Goal: Transaction & Acquisition: Obtain resource

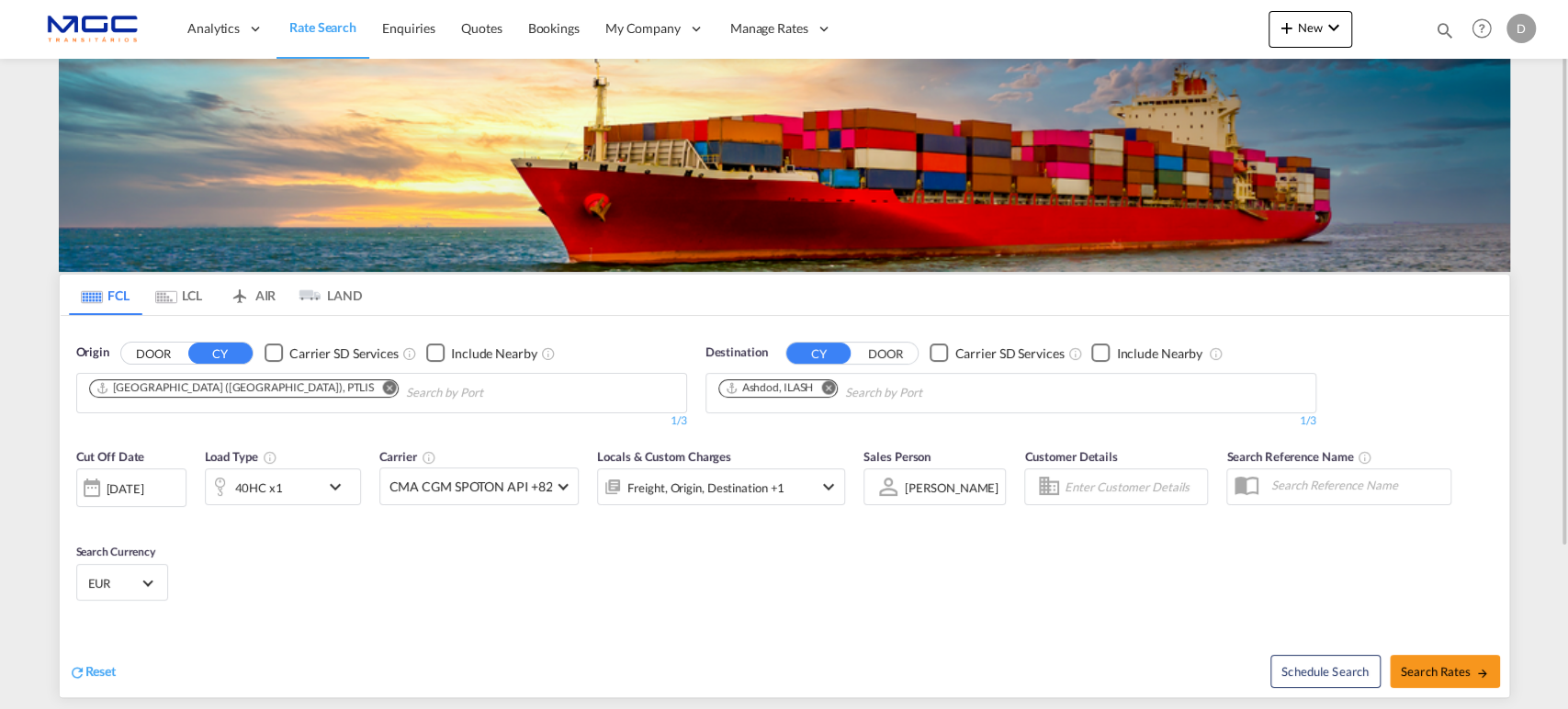
click at [830, 387] on md-icon "Remove" at bounding box center [828, 387] width 14 height 14
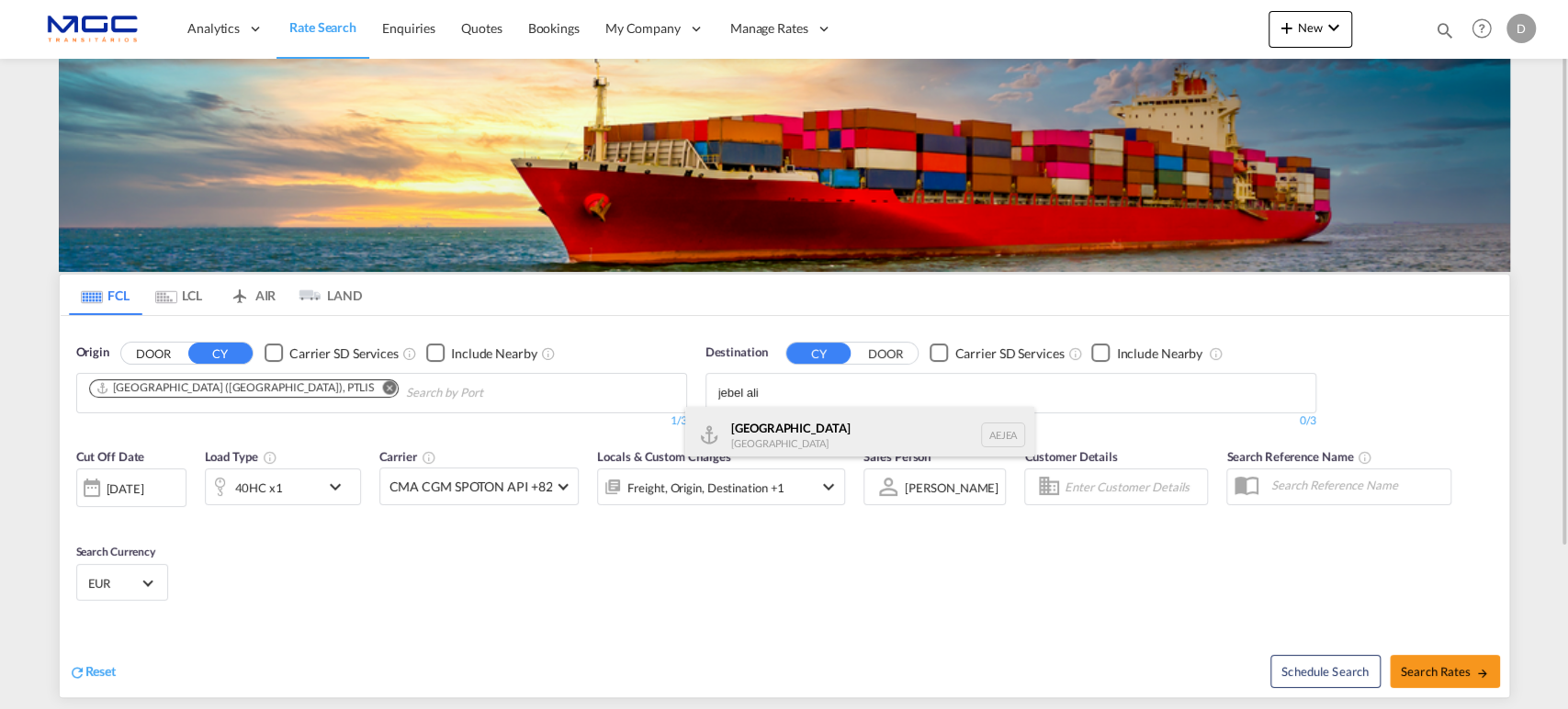
type input "jebel ali"
click at [781, 423] on div "[GEOGRAPHIC_DATA] [GEOGRAPHIC_DATA]" at bounding box center [860, 434] width 349 height 56
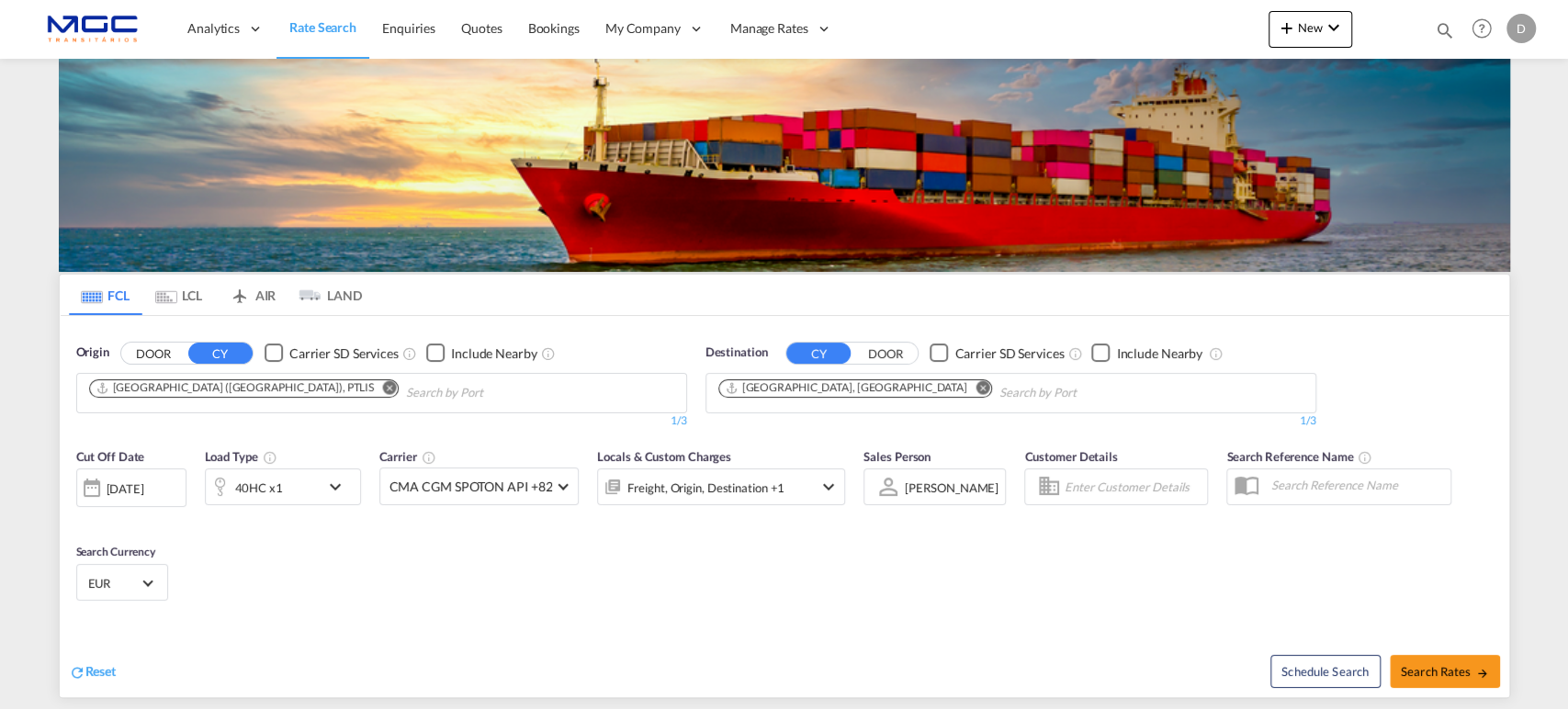
click at [382, 384] on md-icon "Remove" at bounding box center [389, 387] width 14 height 14
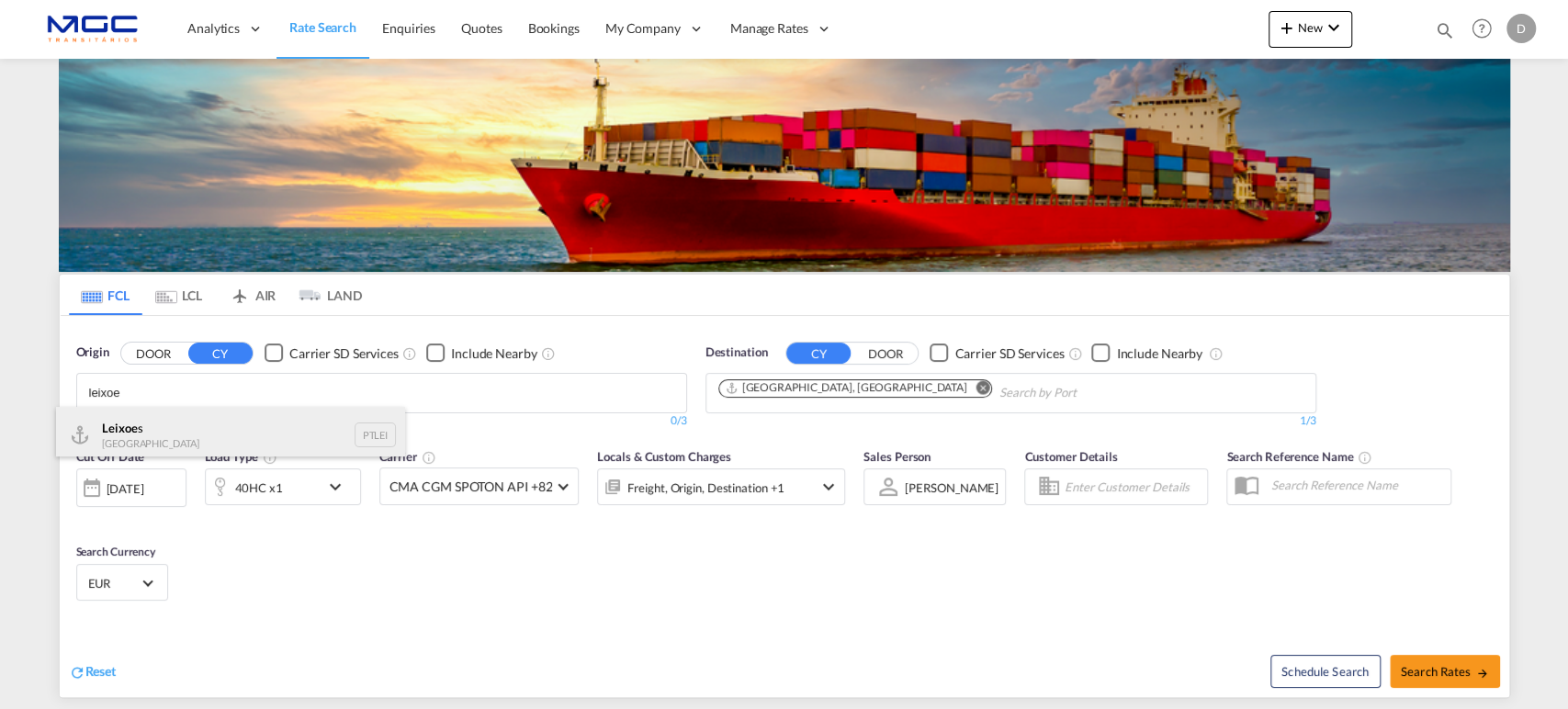
type input "leixoe"
click at [177, 414] on div "Leixoe s Portugal PTLEI" at bounding box center [230, 434] width 349 height 56
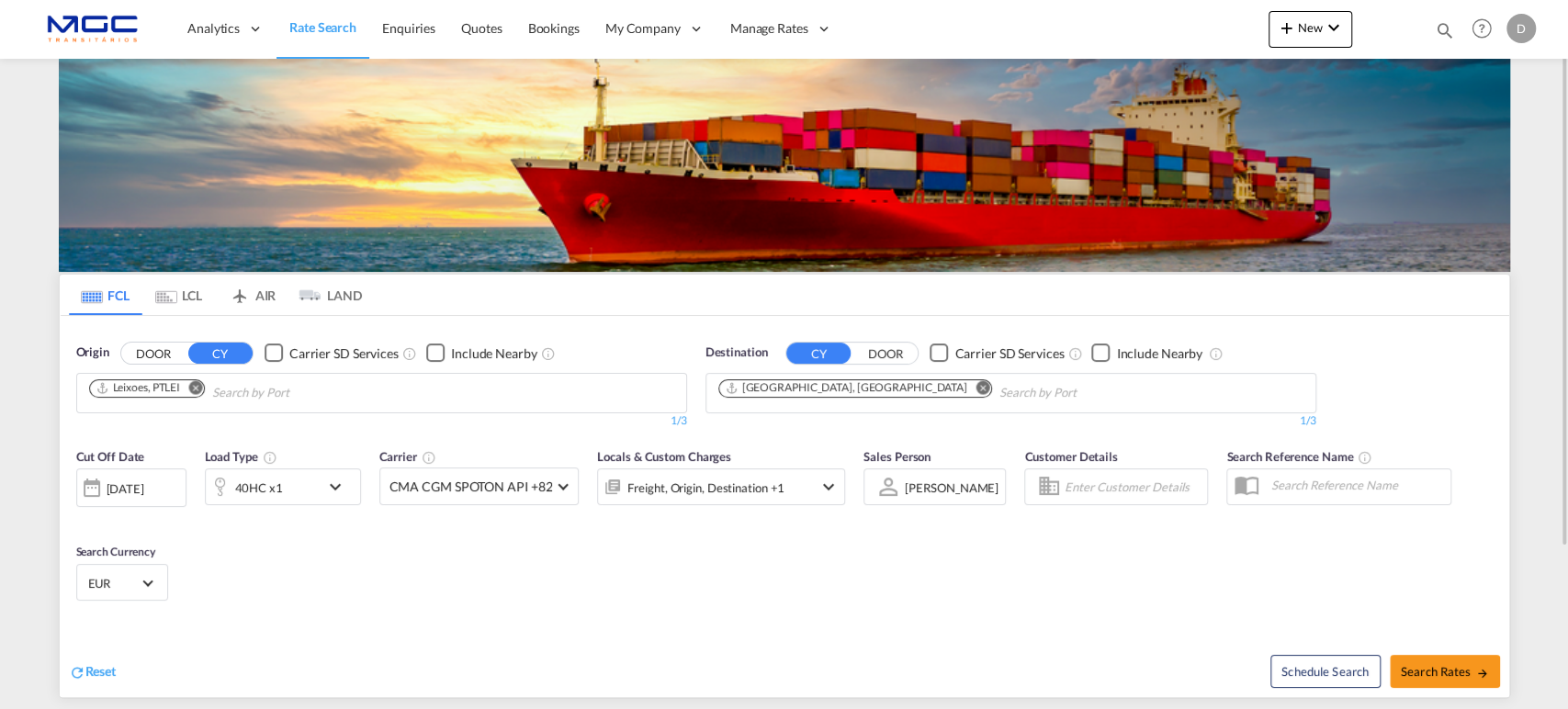
click at [333, 493] on md-icon "icon-chevron-down" at bounding box center [339, 487] width 31 height 22
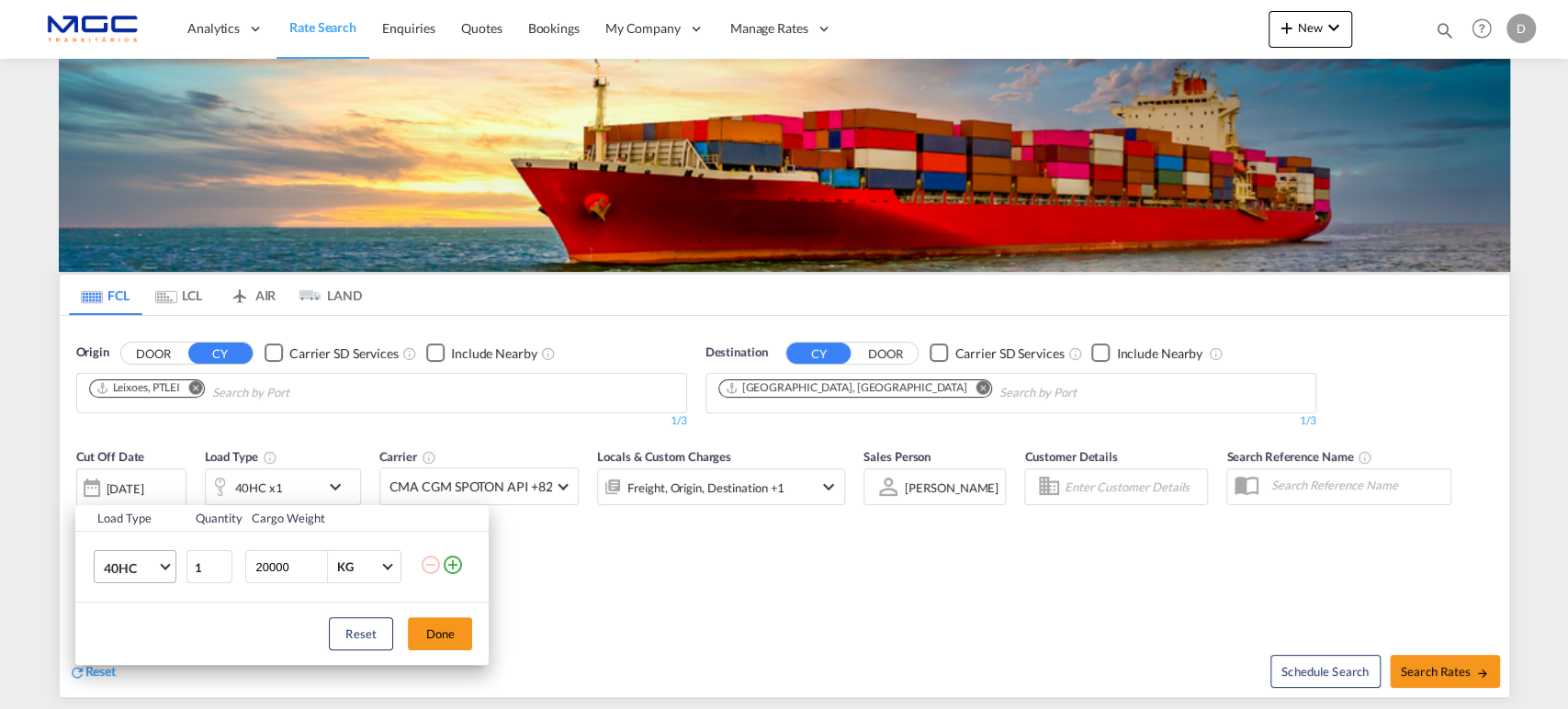
click at [172, 557] on md-select-value "40HC" at bounding box center [139, 566] width 73 height 31
click at [137, 483] on md-option "20GP" at bounding box center [152, 479] width 125 height 44
click at [424, 646] on button "Done" at bounding box center [439, 633] width 64 height 33
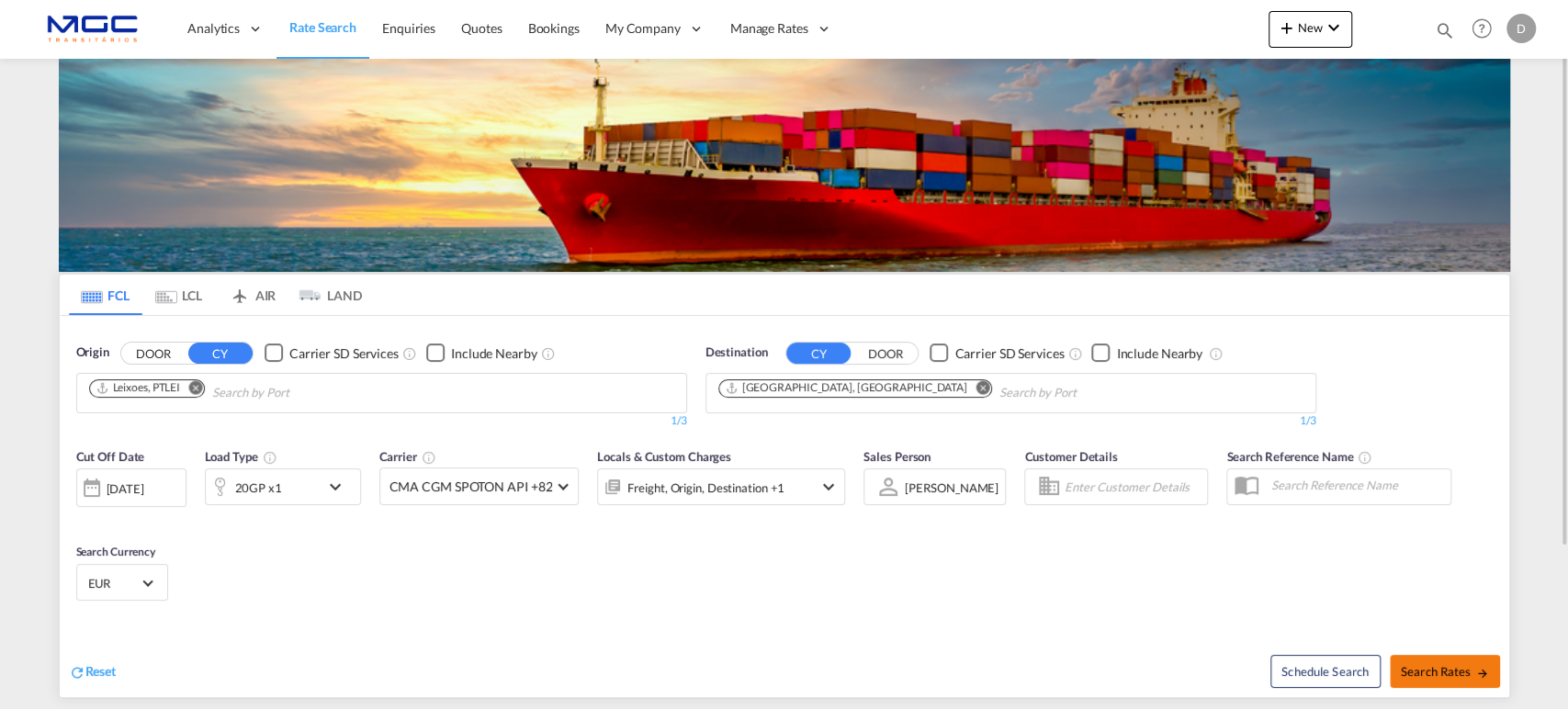
click at [1409, 666] on span "Search Rates" at bounding box center [1444, 671] width 88 height 15
type input "PTLEI to AEJEA / [DATE]"
